Goal: Information Seeking & Learning: Understand process/instructions

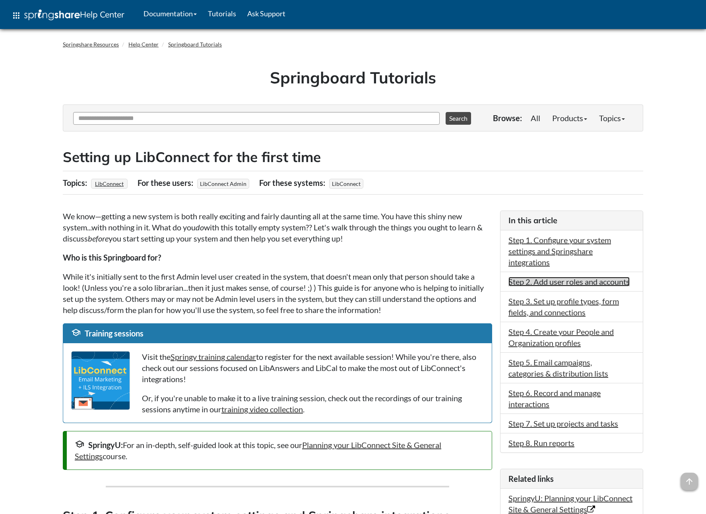
click at [583, 286] on link "Step 2. Add user roles and accounts" at bounding box center [568, 282] width 121 height 10
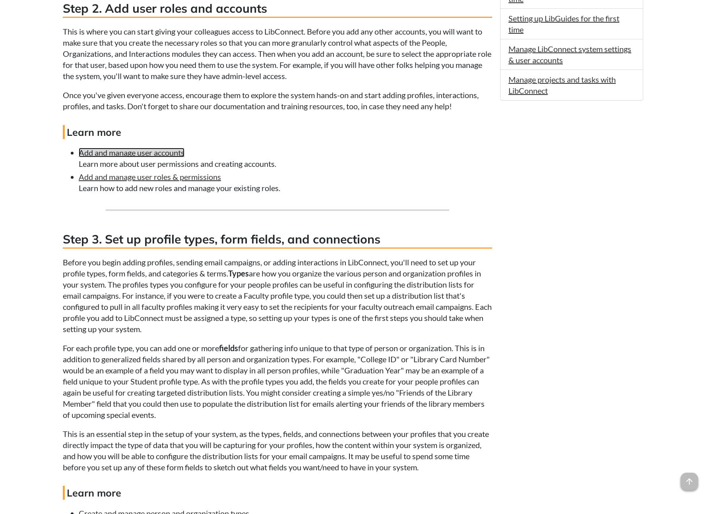
click at [150, 154] on link "Add and manage user accounts" at bounding box center [132, 153] width 106 height 10
click at [149, 177] on link "Add and manage user roles & permissions" at bounding box center [150, 177] width 142 height 10
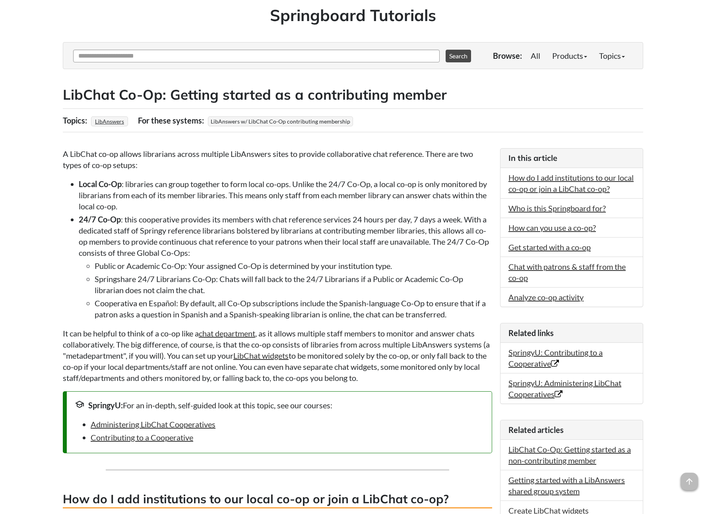
scroll to position [61, 0]
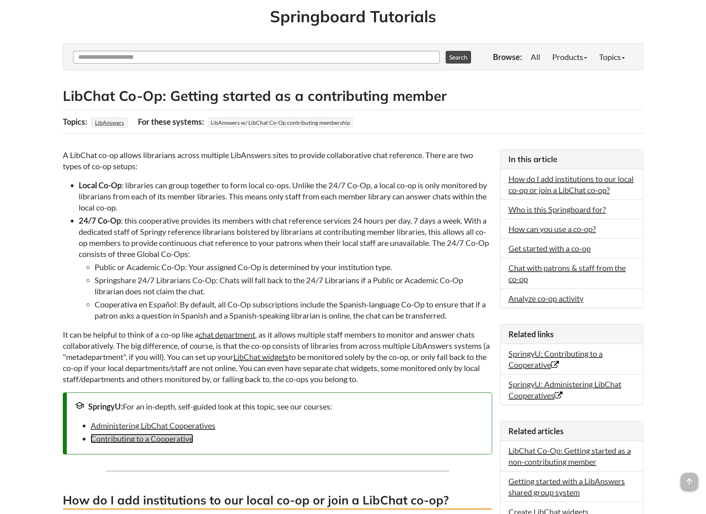
click at [134, 438] on link "Contributing to a Cooperative" at bounding box center [142, 439] width 103 height 10
